Goal: Information Seeking & Learning: Learn about a topic

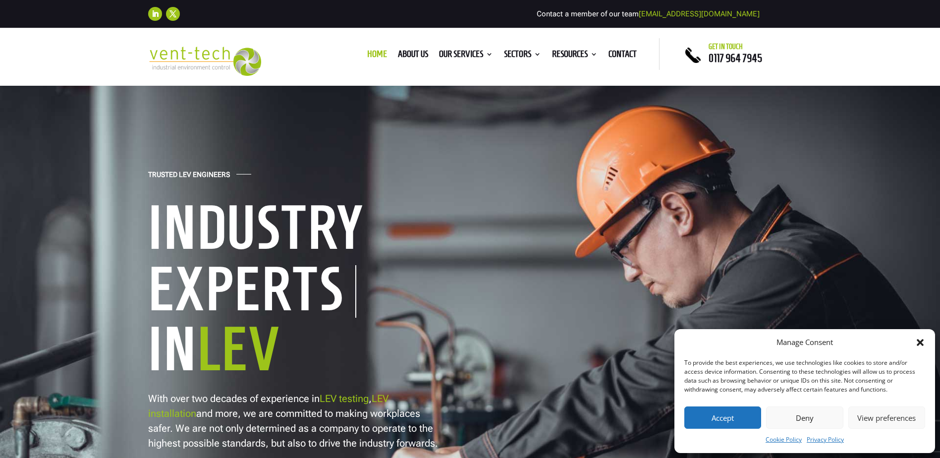
click at [920, 341] on icon "Close dialog" at bounding box center [921, 343] width 10 height 10
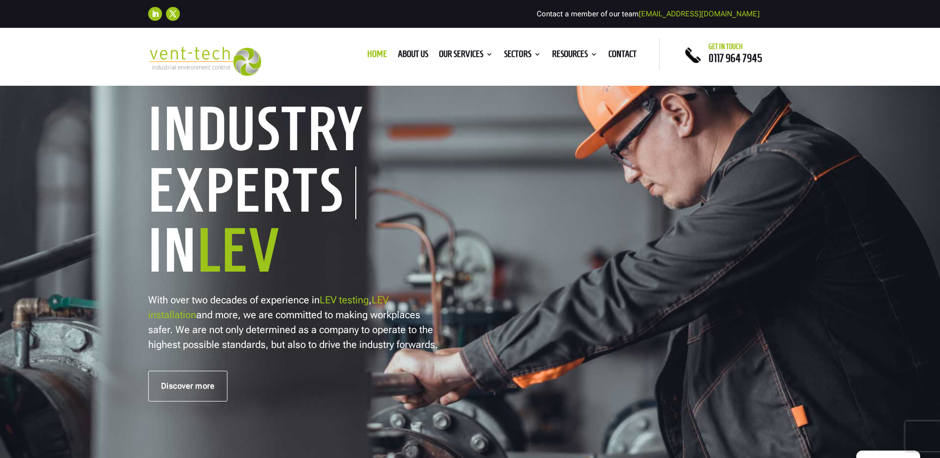
scroll to position [100, 0]
click at [266, 198] on h1 "Experts" at bounding box center [252, 192] width 208 height 53
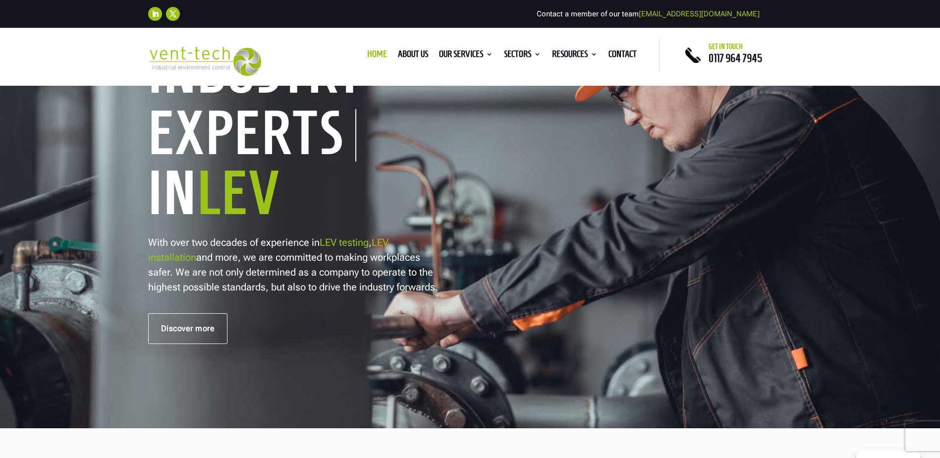
scroll to position [157, 0]
click at [440, 294] on div "Trusted LEV Engineers Industry Experts In LEV With over two decades of experien…" at bounding box center [470, 178] width 645 height 332
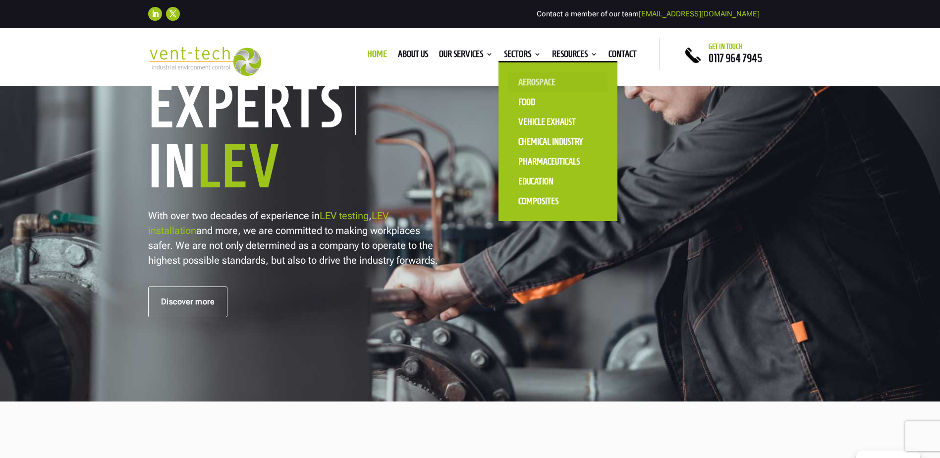
click at [554, 80] on link "Aerospace" at bounding box center [558, 82] width 99 height 20
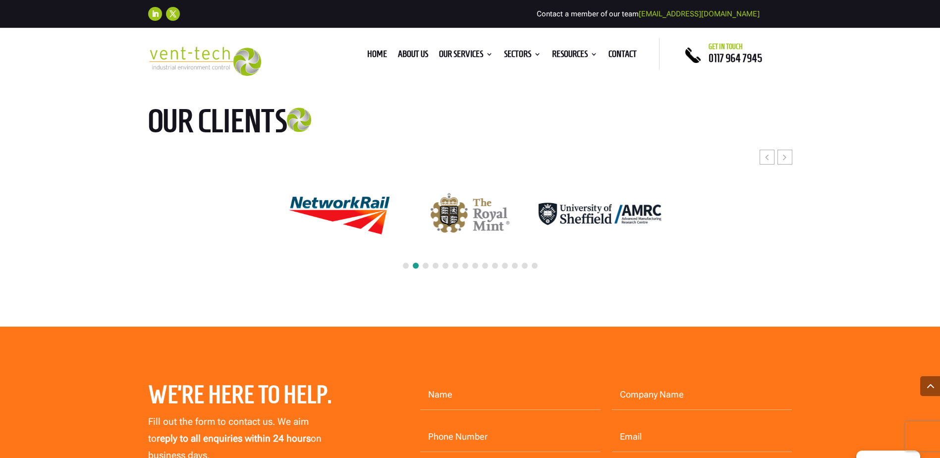
scroll to position [2181, 0]
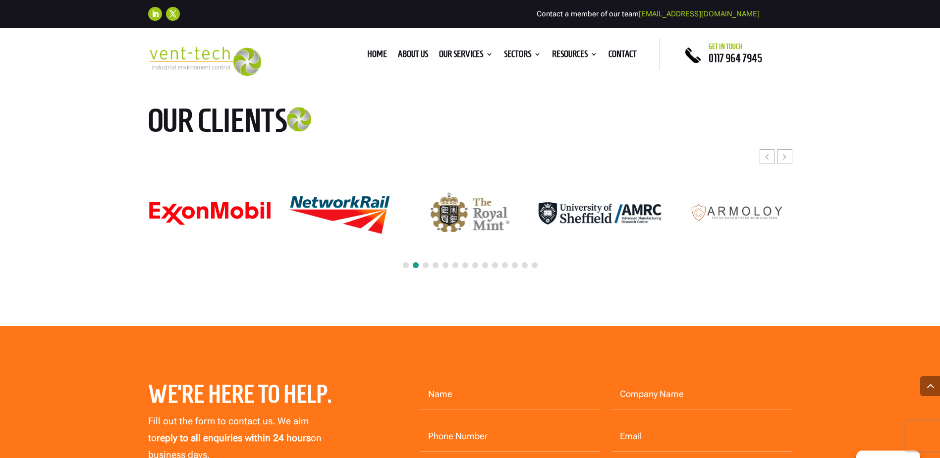
click at [407, 264] on span at bounding box center [406, 265] width 6 height 6
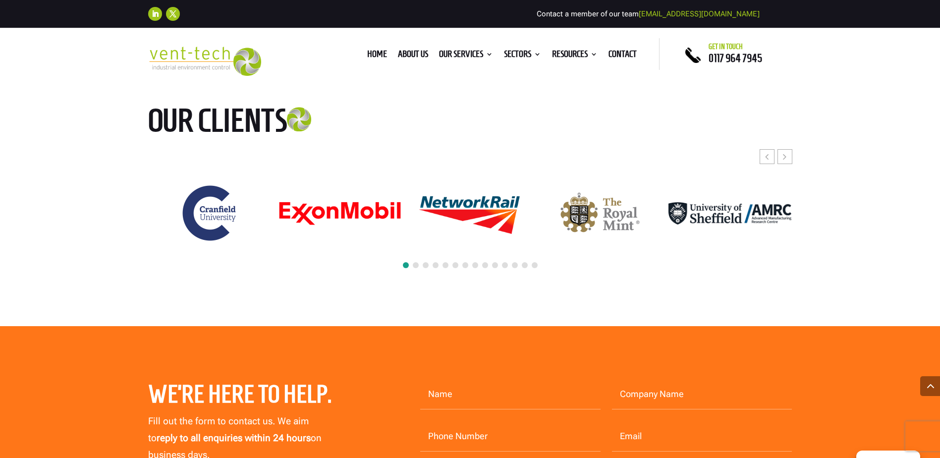
click at [423, 267] on span at bounding box center [426, 265] width 6 height 6
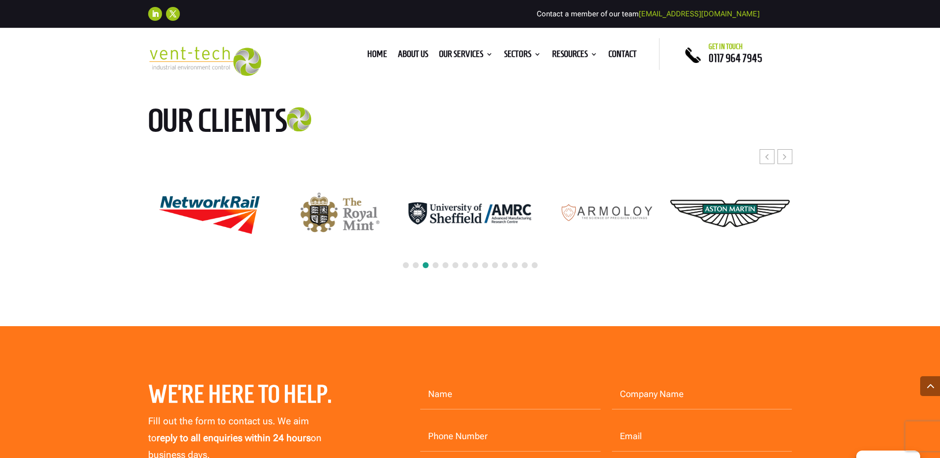
click at [434, 266] on span at bounding box center [436, 265] width 6 height 6
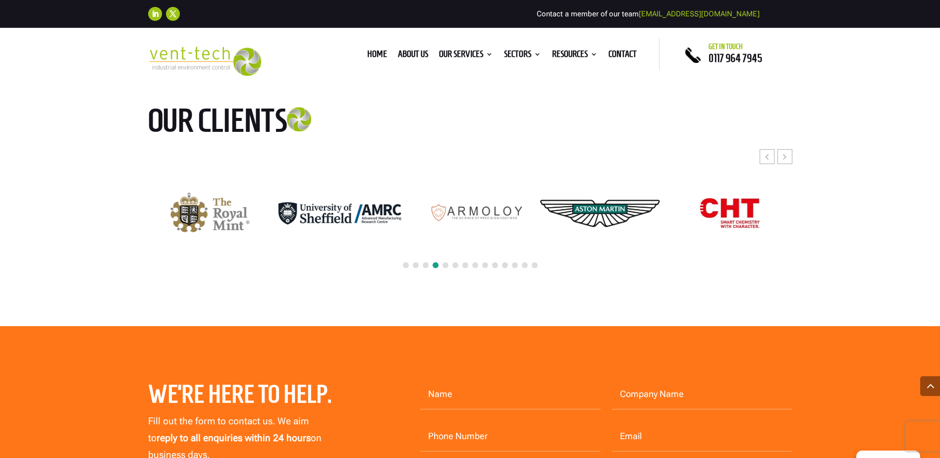
click at [443, 264] on span at bounding box center [446, 265] width 6 height 6
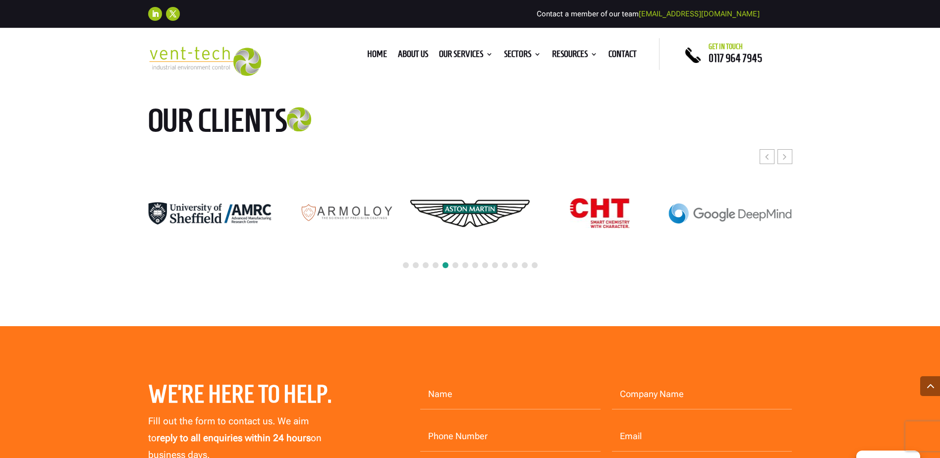
click at [456, 264] on span at bounding box center [456, 265] width 6 height 6
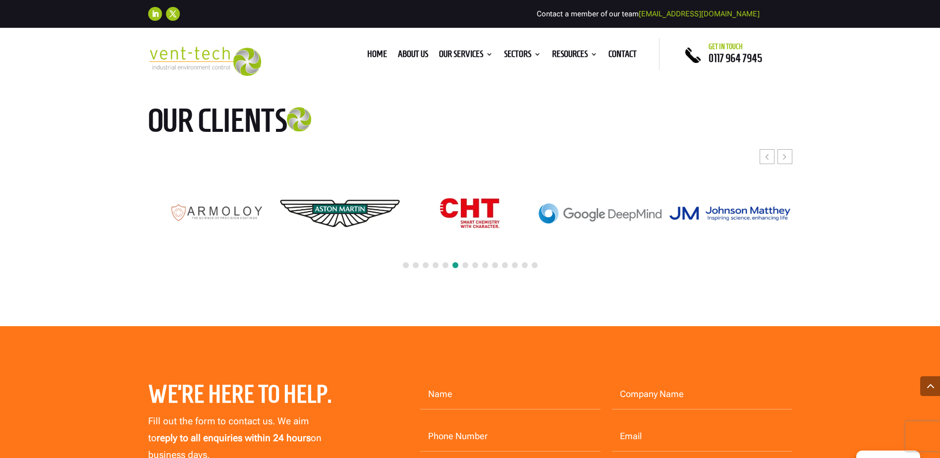
click at [465, 264] on span at bounding box center [466, 265] width 6 height 6
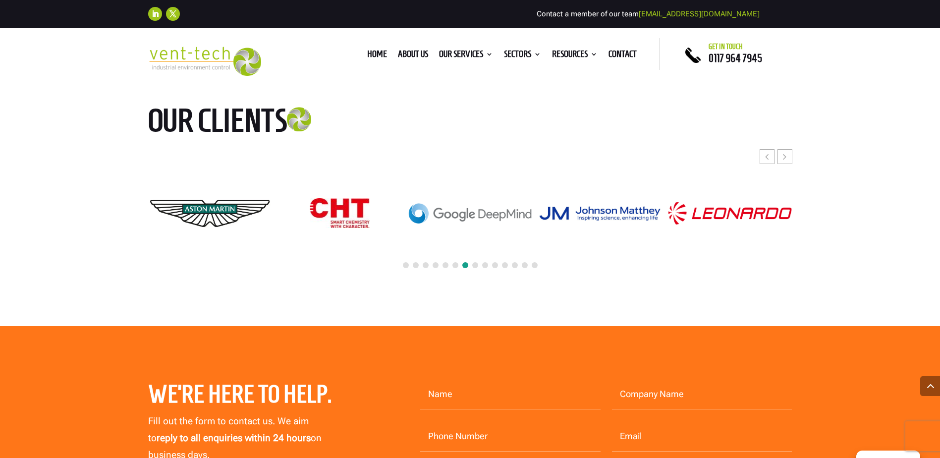
click at [472, 264] on span at bounding box center [475, 265] width 6 height 6
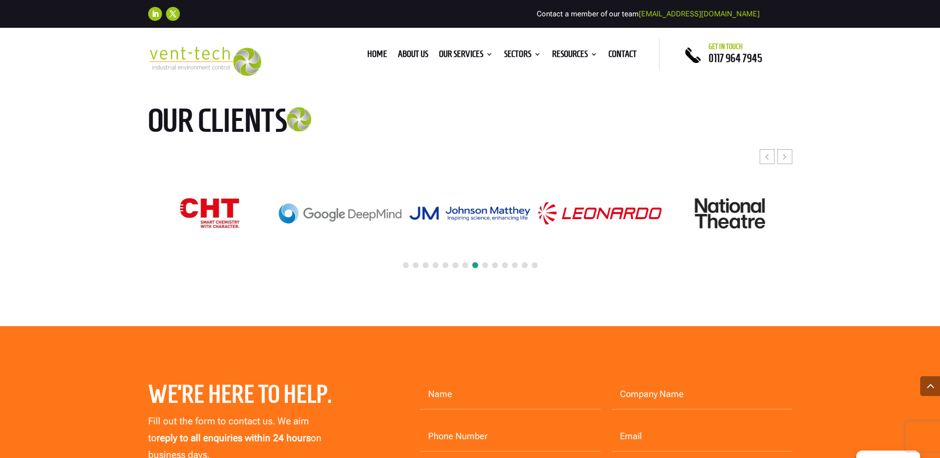
click at [488, 265] on span at bounding box center [485, 265] width 6 height 6
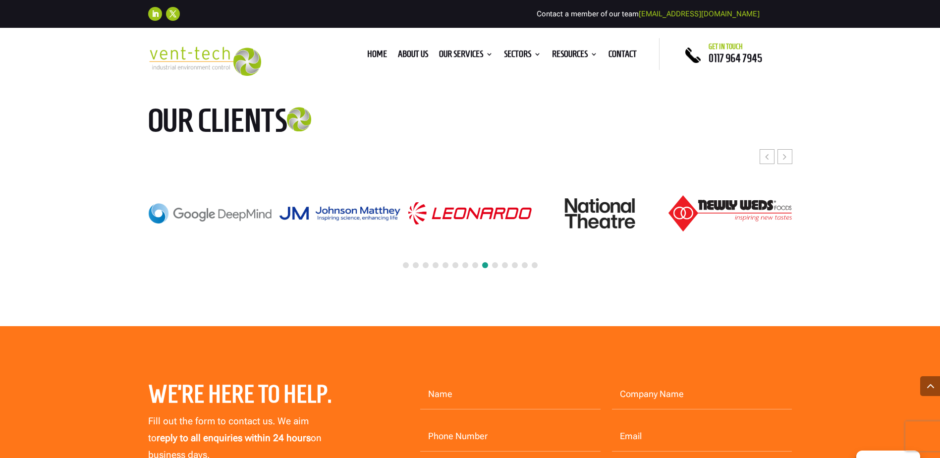
click at [494, 265] on span at bounding box center [495, 265] width 6 height 6
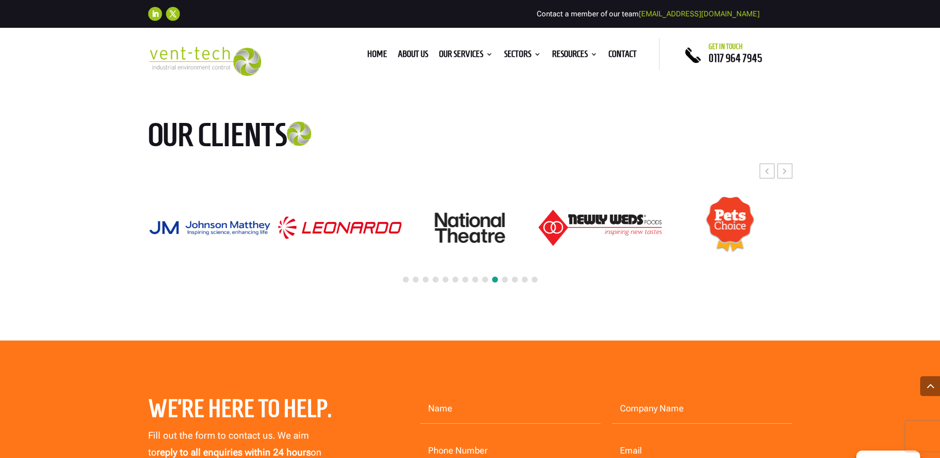
scroll to position [2166, 0]
click at [506, 280] on span at bounding box center [505, 280] width 6 height 6
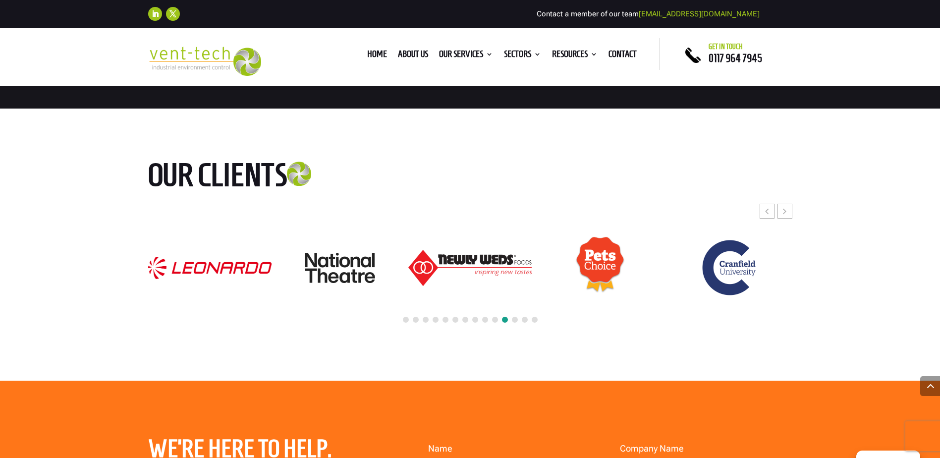
scroll to position [2132, 0]
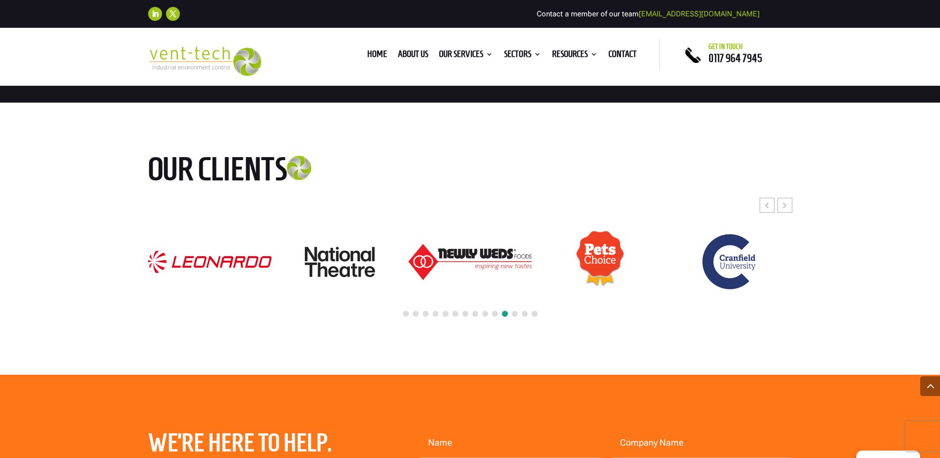
click at [514, 316] on span at bounding box center [515, 314] width 6 height 6
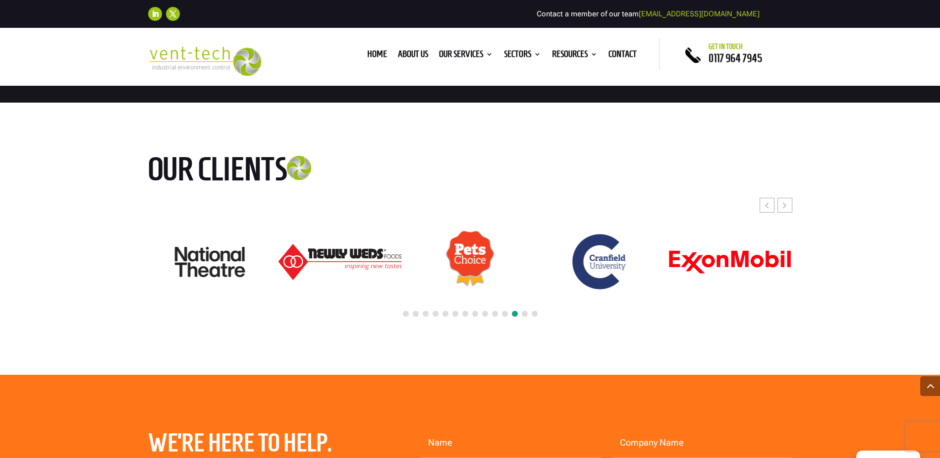
click at [524, 313] on span at bounding box center [525, 314] width 6 height 6
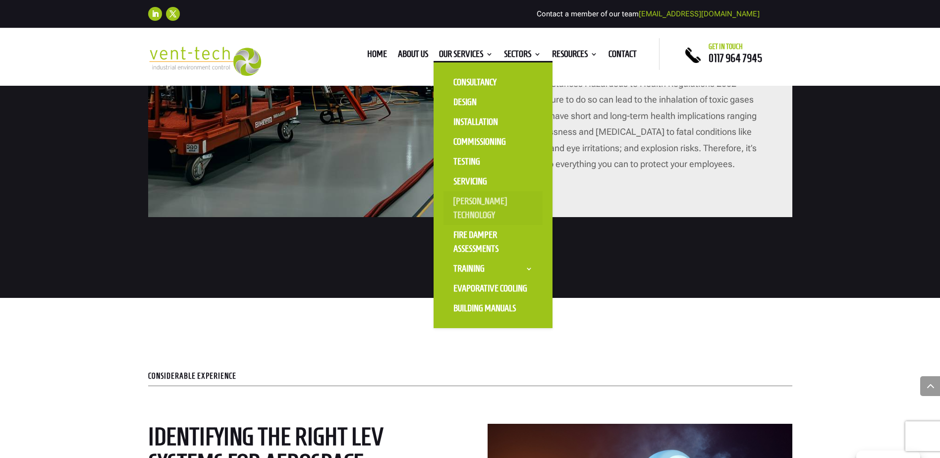
scroll to position [1275, 0]
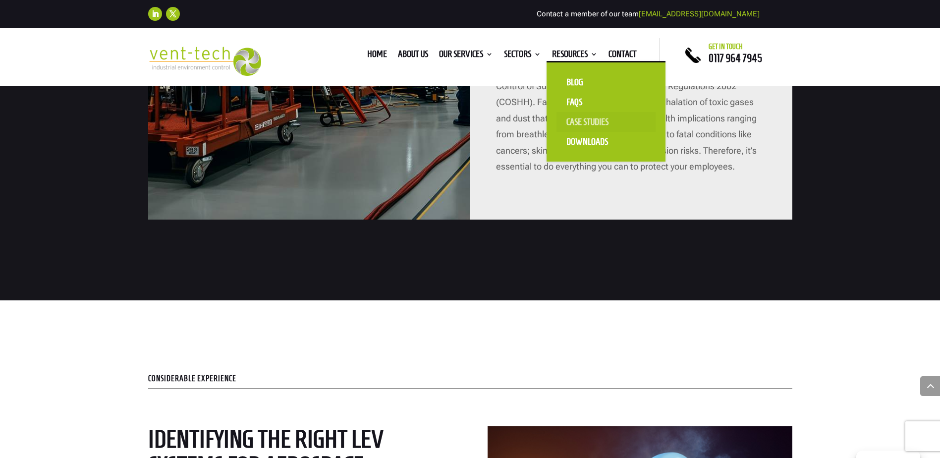
click at [583, 122] on link "Case Studies" at bounding box center [606, 122] width 99 height 20
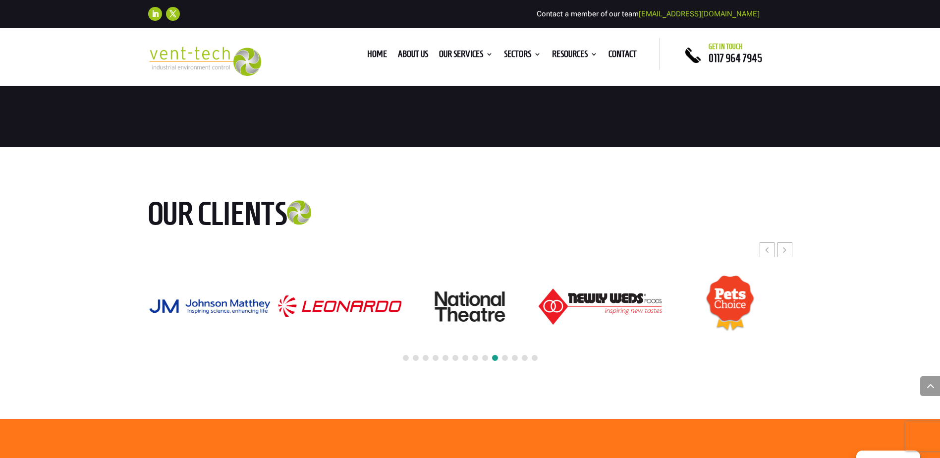
scroll to position [1704, 0]
